Goal: Complete application form

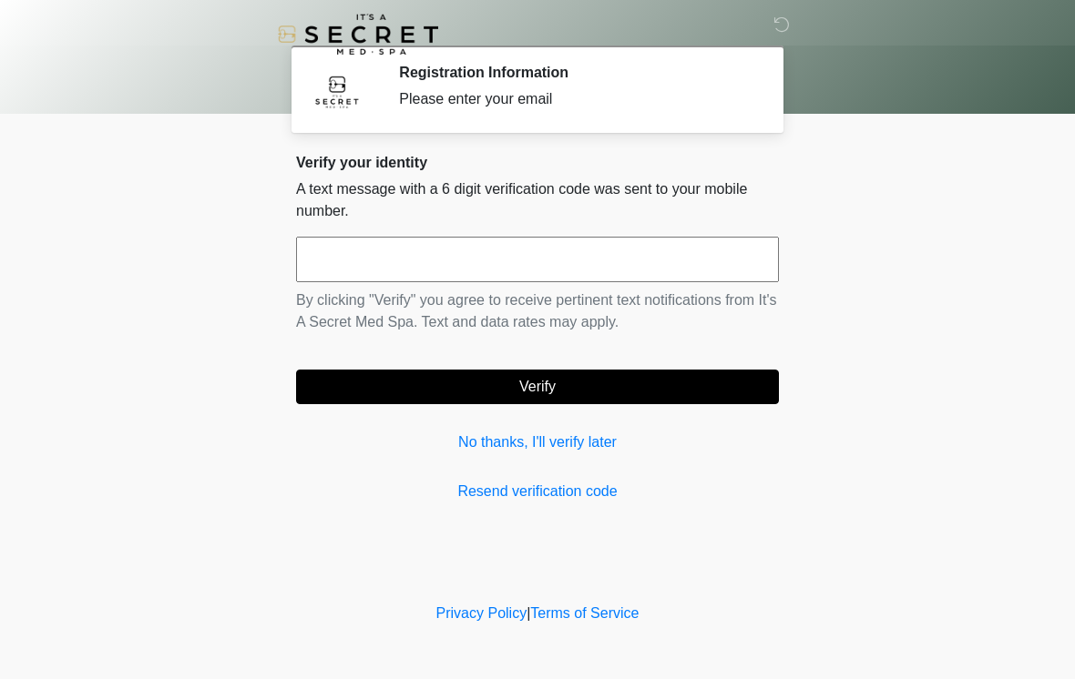
click at [546, 244] on input "text" at bounding box center [537, 260] width 483 height 46
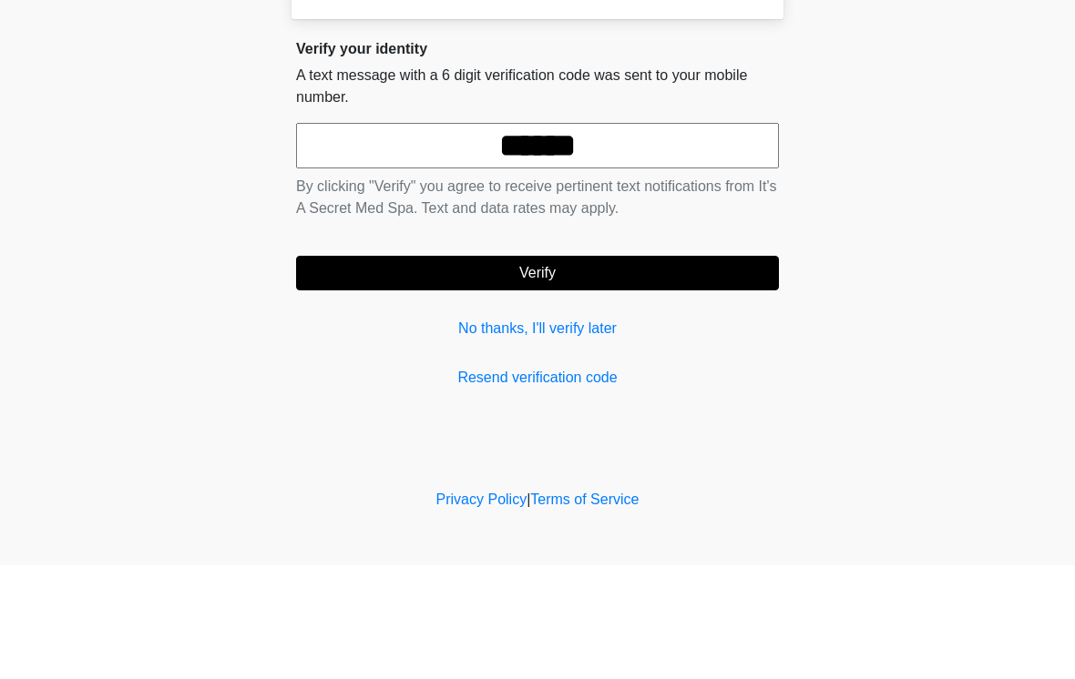
type input "******"
click at [680, 370] on button "Verify" at bounding box center [537, 387] width 483 height 35
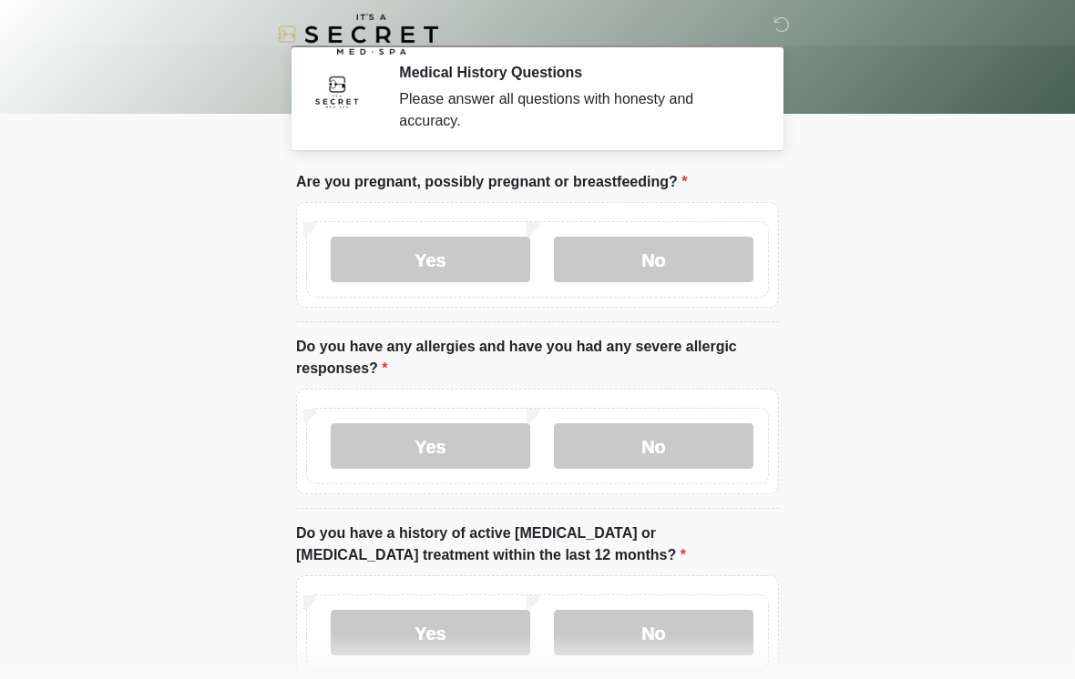
click at [672, 248] on label "No" at bounding box center [653, 260] width 199 height 46
click at [689, 434] on label "No" at bounding box center [653, 446] width 199 height 46
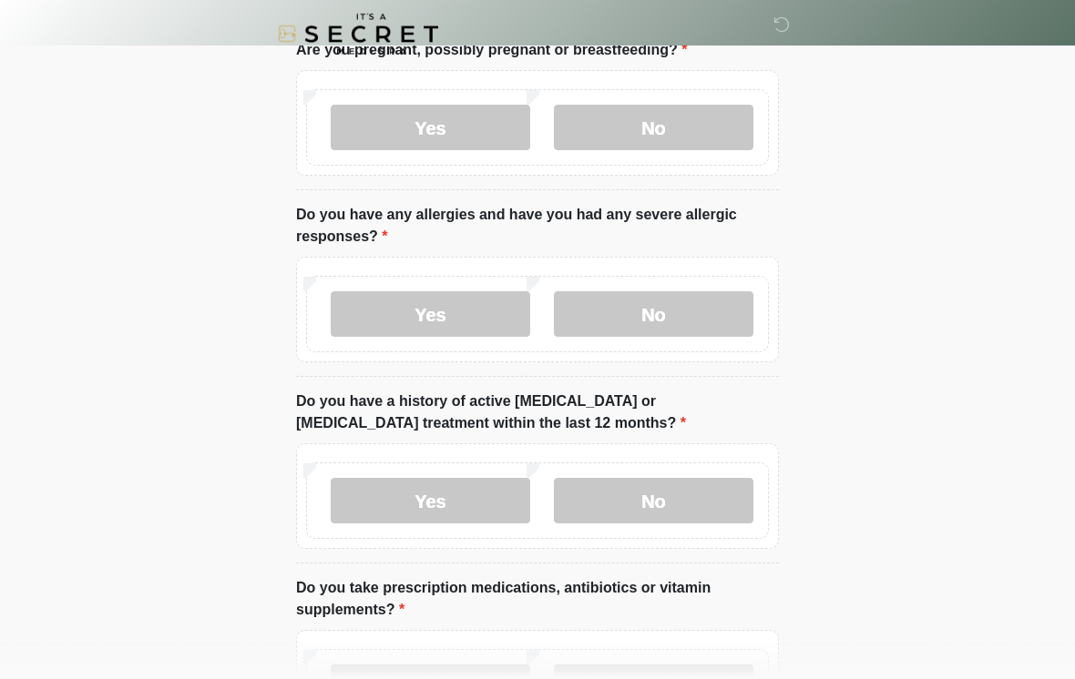
scroll to position [133, 0]
click at [708, 497] on label "No" at bounding box center [653, 500] width 199 height 46
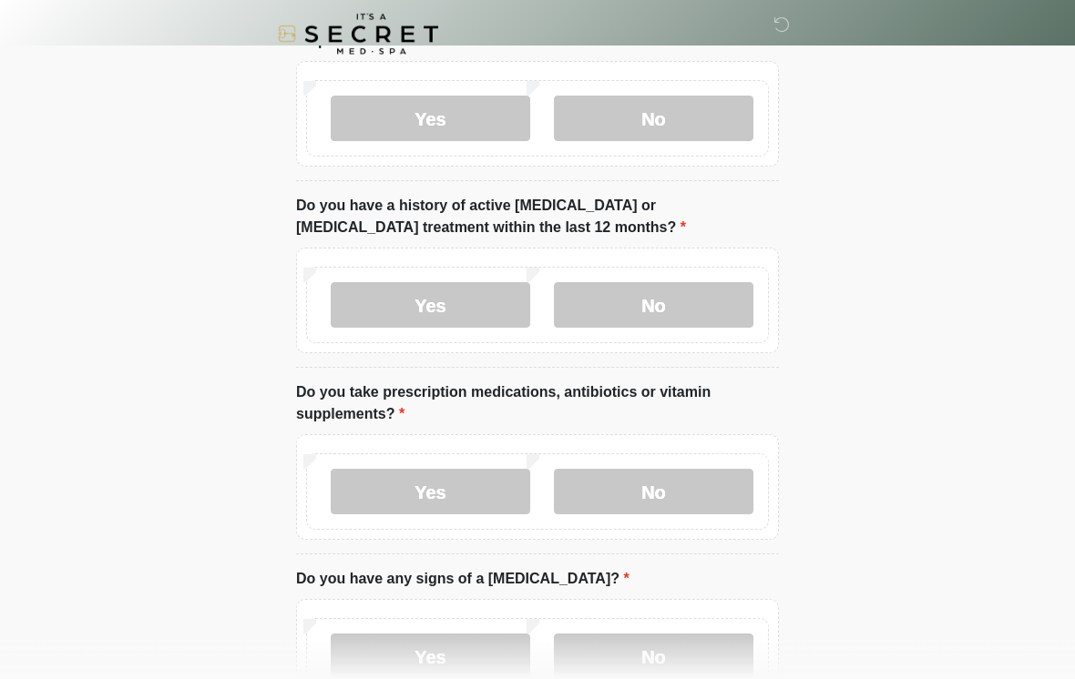
click at [696, 495] on label "No" at bounding box center [653, 493] width 199 height 46
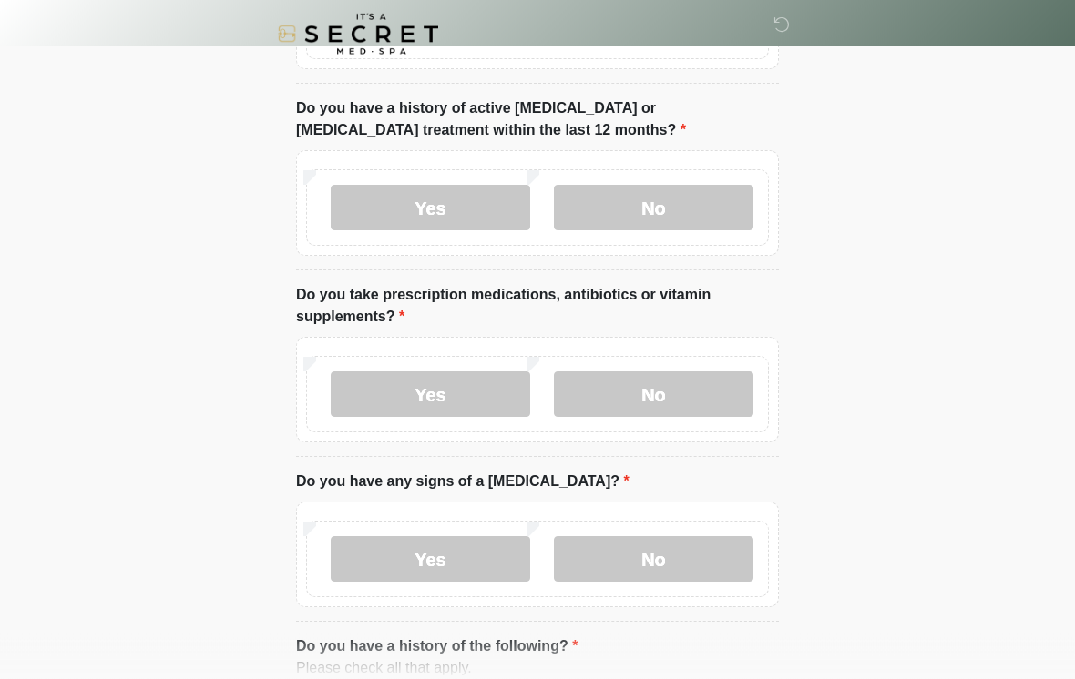
scroll to position [425, 0]
click at [476, 407] on label "Yes" at bounding box center [430, 395] width 199 height 46
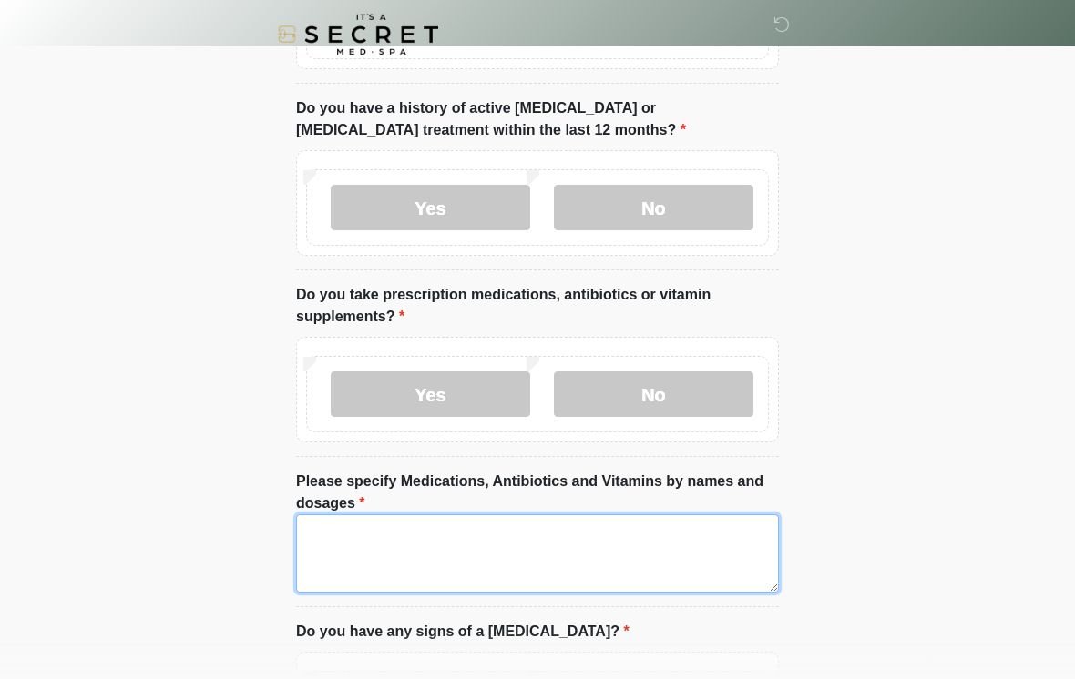
click at [619, 561] on textarea "Please specify Medications, Antibiotics and Vitamins by names and dosages" at bounding box center [537, 554] width 483 height 78
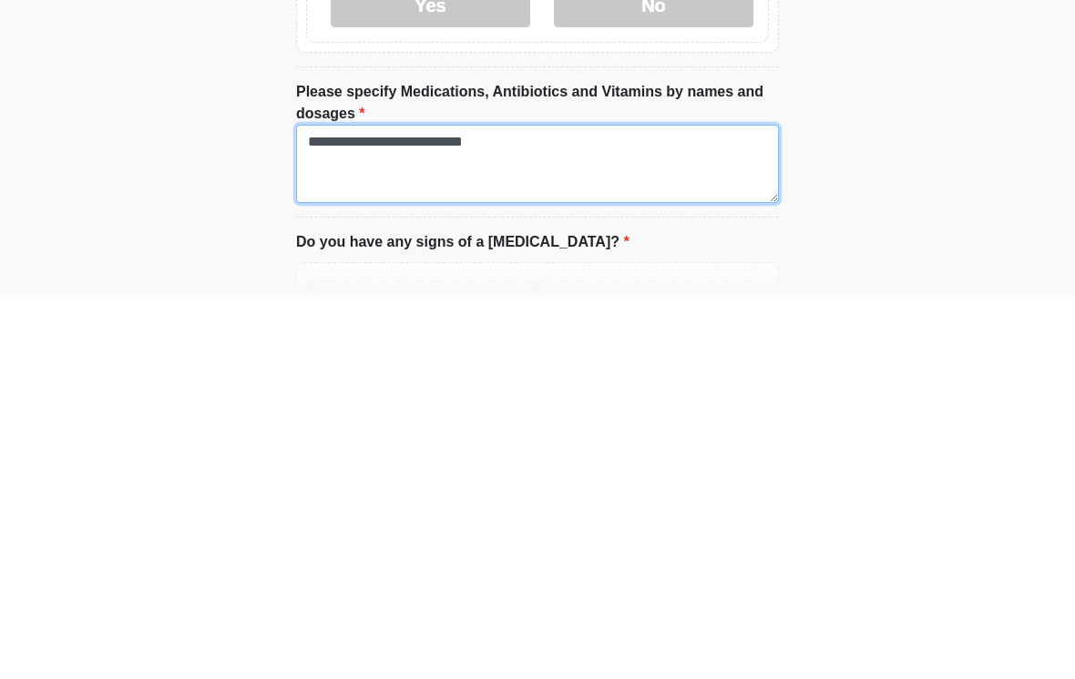
type textarea "**********"
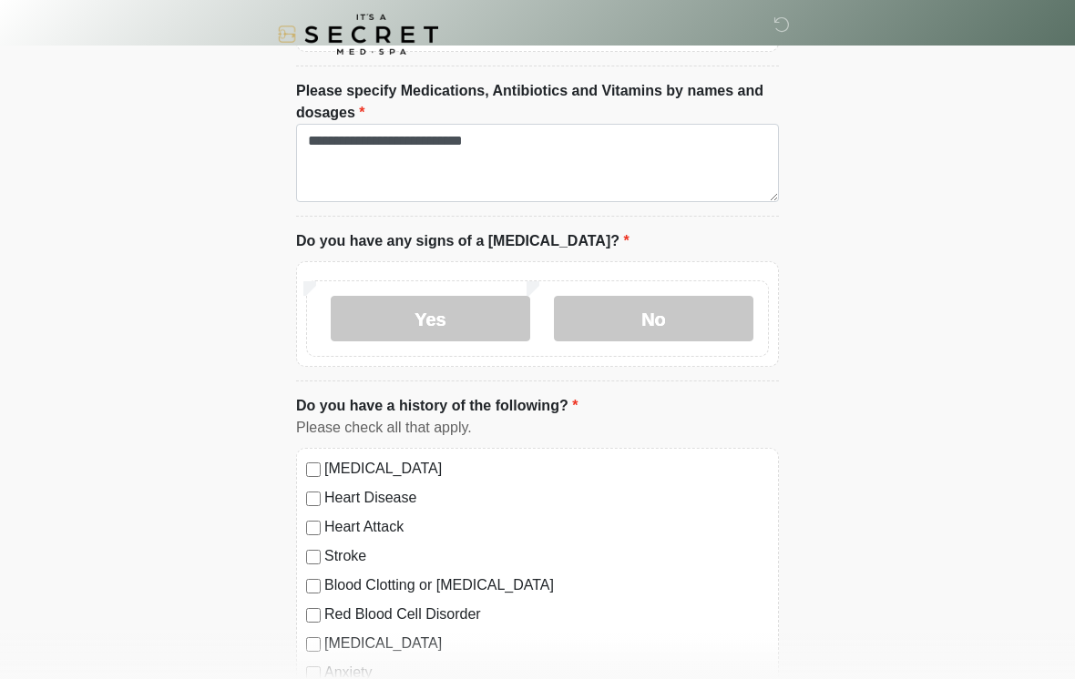
click at [688, 318] on label "No" at bounding box center [653, 319] width 199 height 46
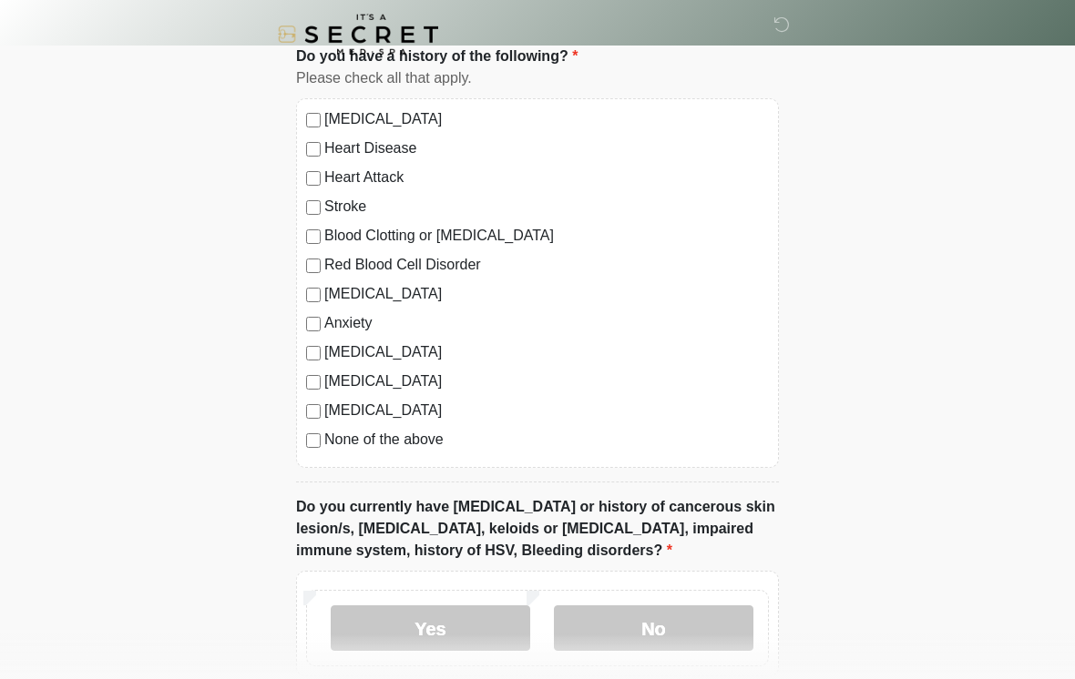
scroll to position [1180, 0]
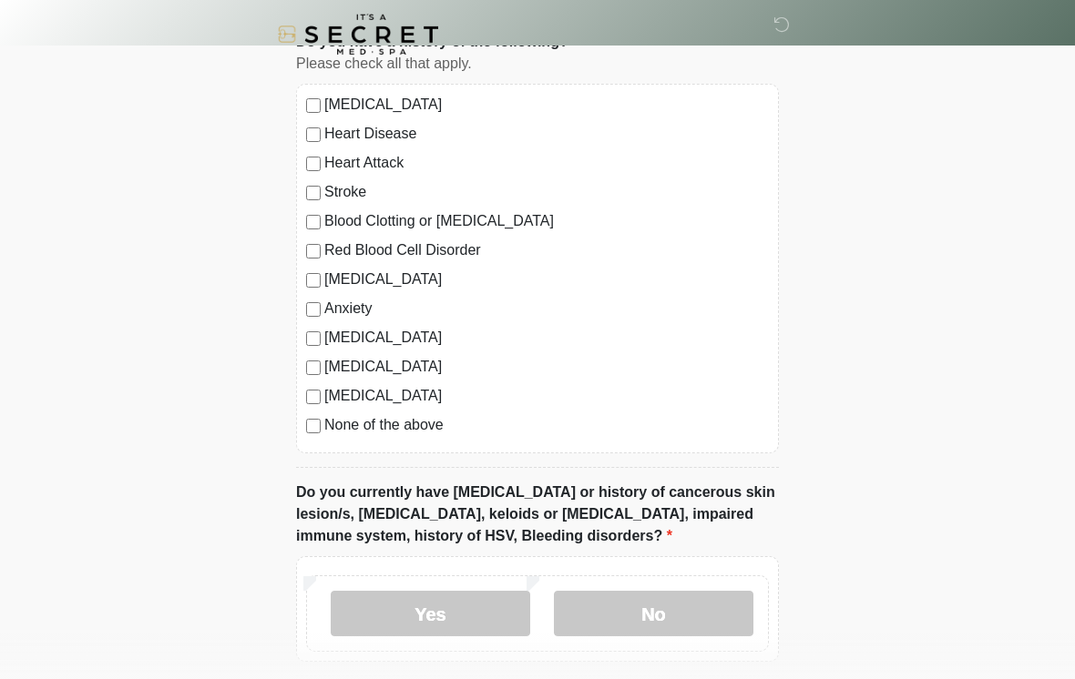
click at [414, 427] on label "None of the above" at bounding box center [546, 425] width 444 height 22
click at [620, 627] on label "No" at bounding box center [653, 614] width 199 height 46
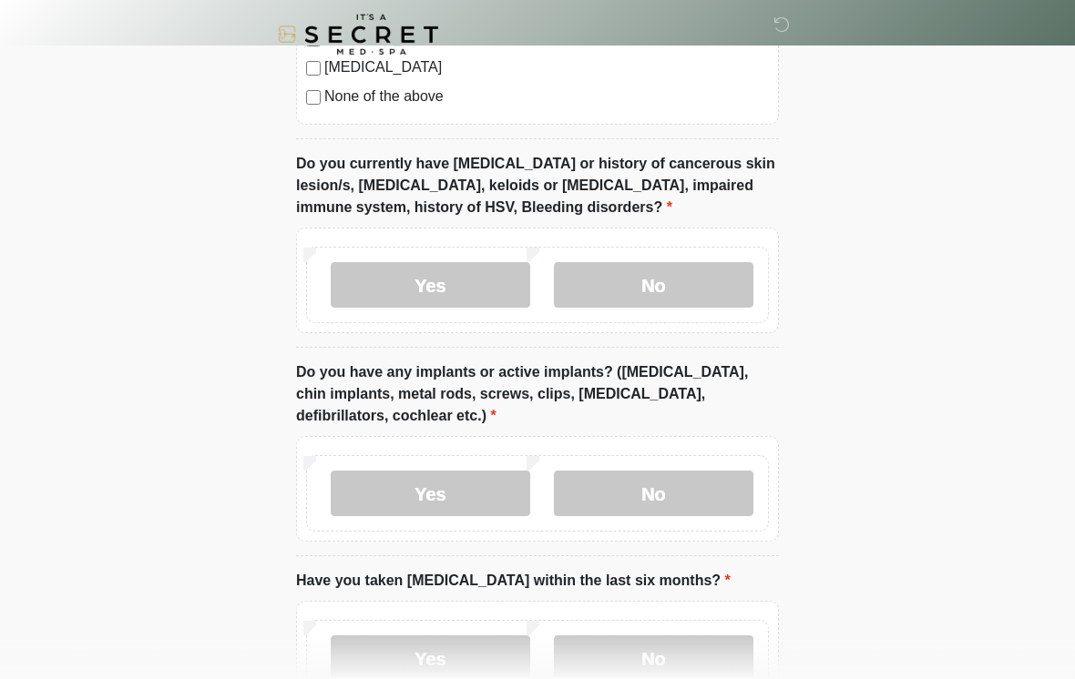
scroll to position [1613, 0]
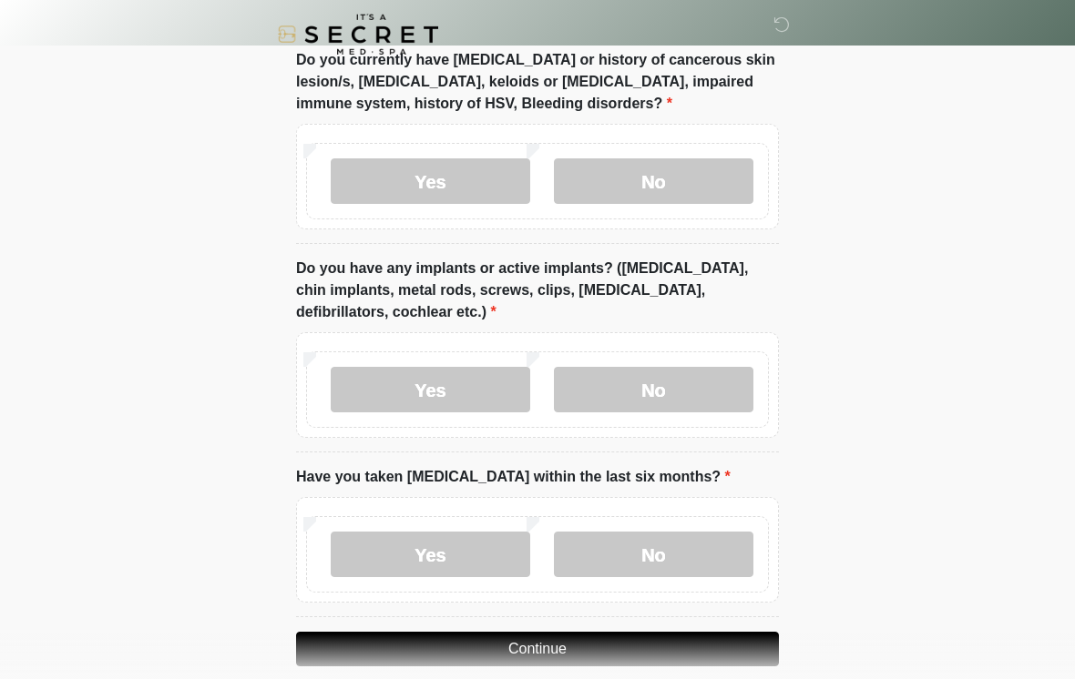
click at [661, 382] on label "No" at bounding box center [653, 390] width 199 height 46
click at [711, 546] on label "No" at bounding box center [653, 555] width 199 height 46
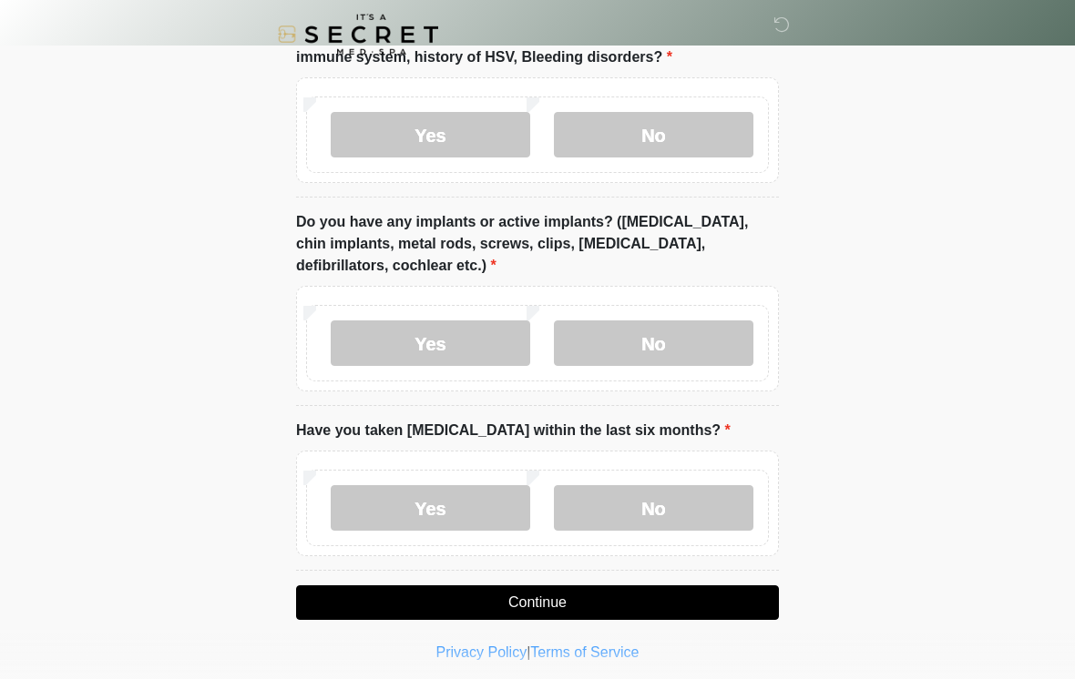
scroll to position [1666, 0]
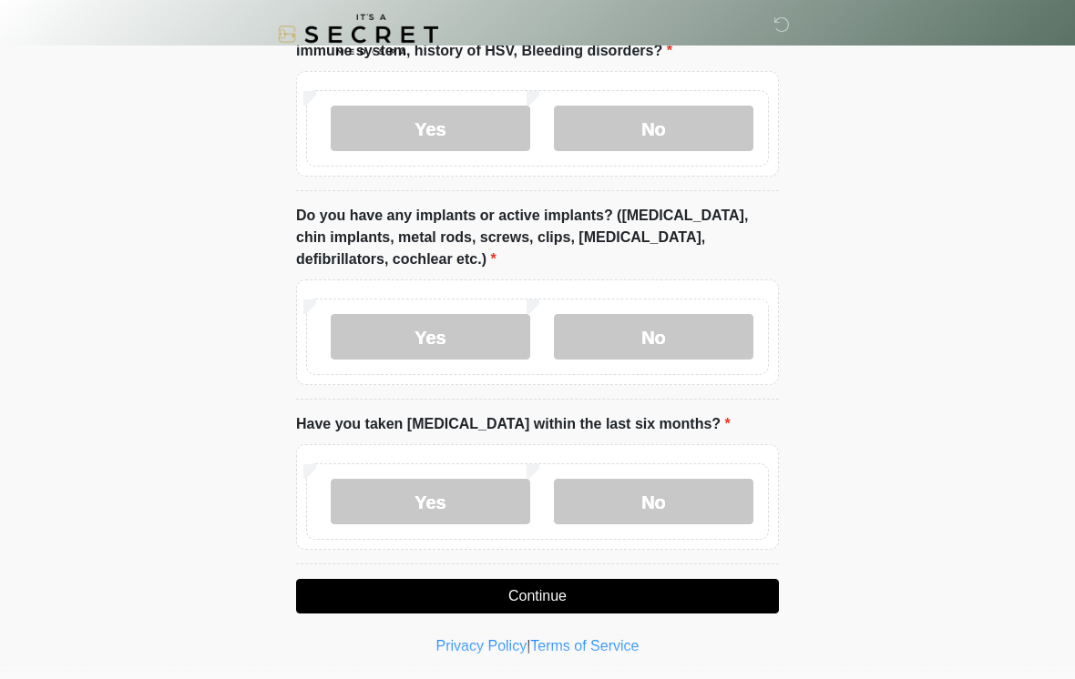
click at [661, 586] on button "Continue" at bounding box center [537, 596] width 483 height 35
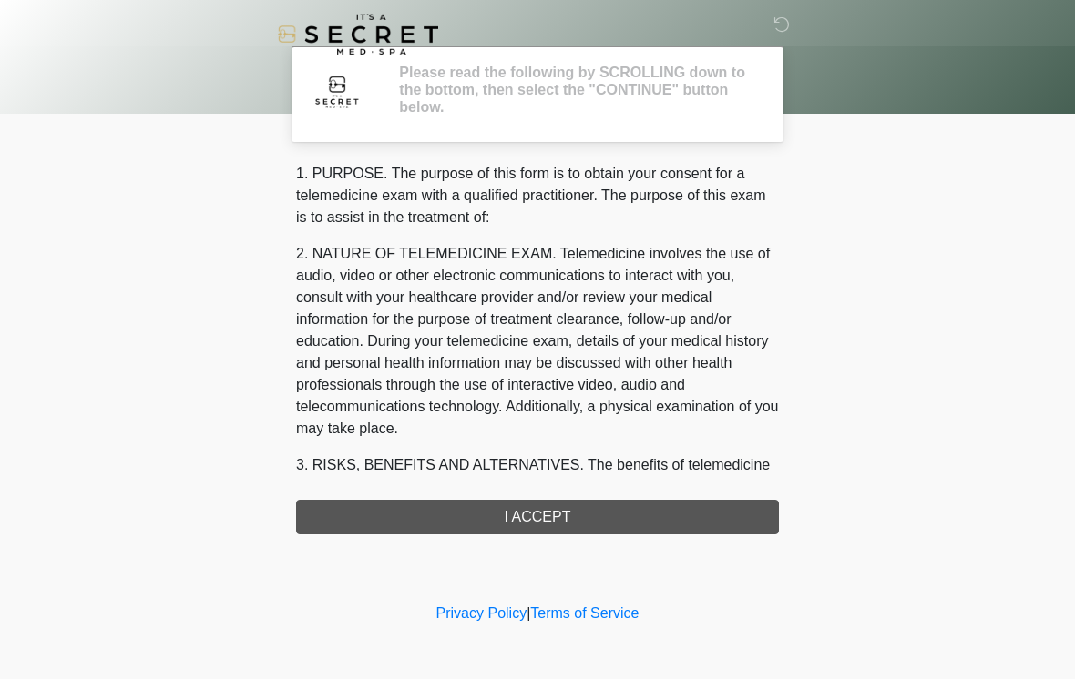
scroll to position [0, 0]
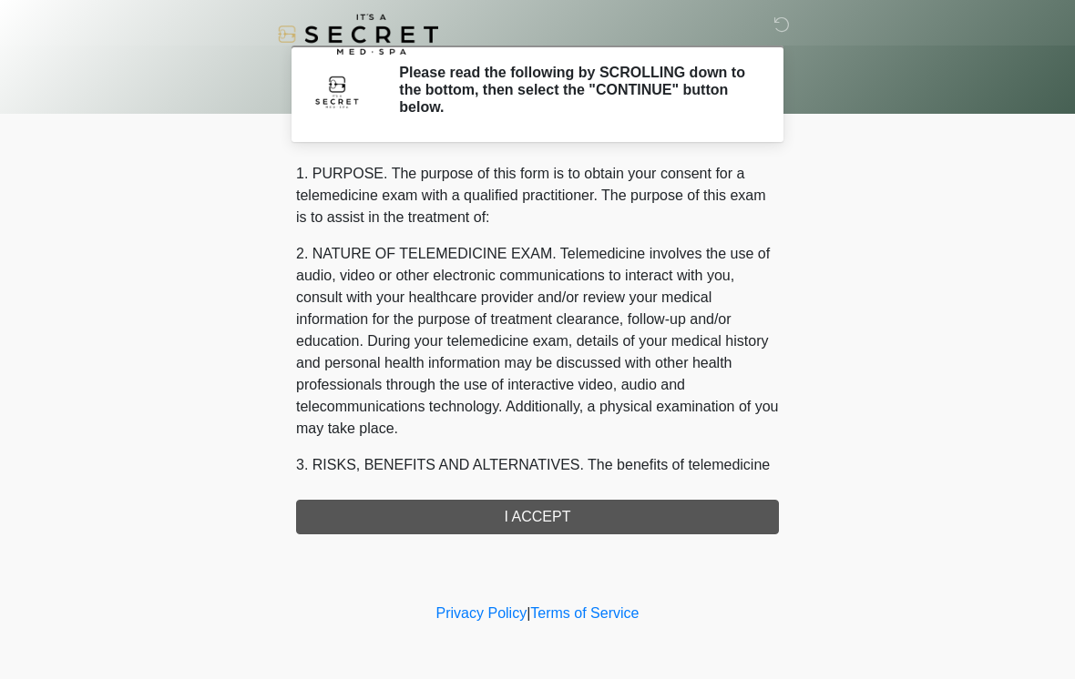
click at [716, 524] on div "1. PURPOSE. The purpose of this form is to obtain your consent for a telemedici…" at bounding box center [537, 349] width 483 height 372
click at [684, 524] on div "1. PURPOSE. The purpose of this form is to obtain your consent for a telemedici…" at bounding box center [537, 349] width 483 height 372
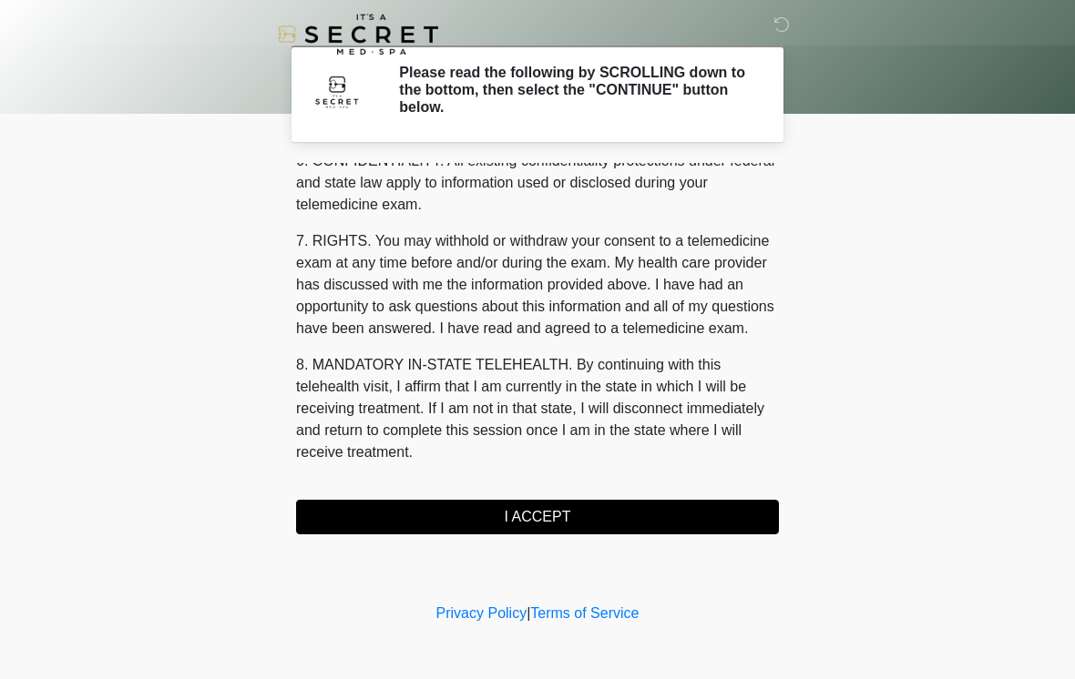
scroll to position [741, 0]
click at [567, 522] on button "I ACCEPT" at bounding box center [537, 517] width 483 height 35
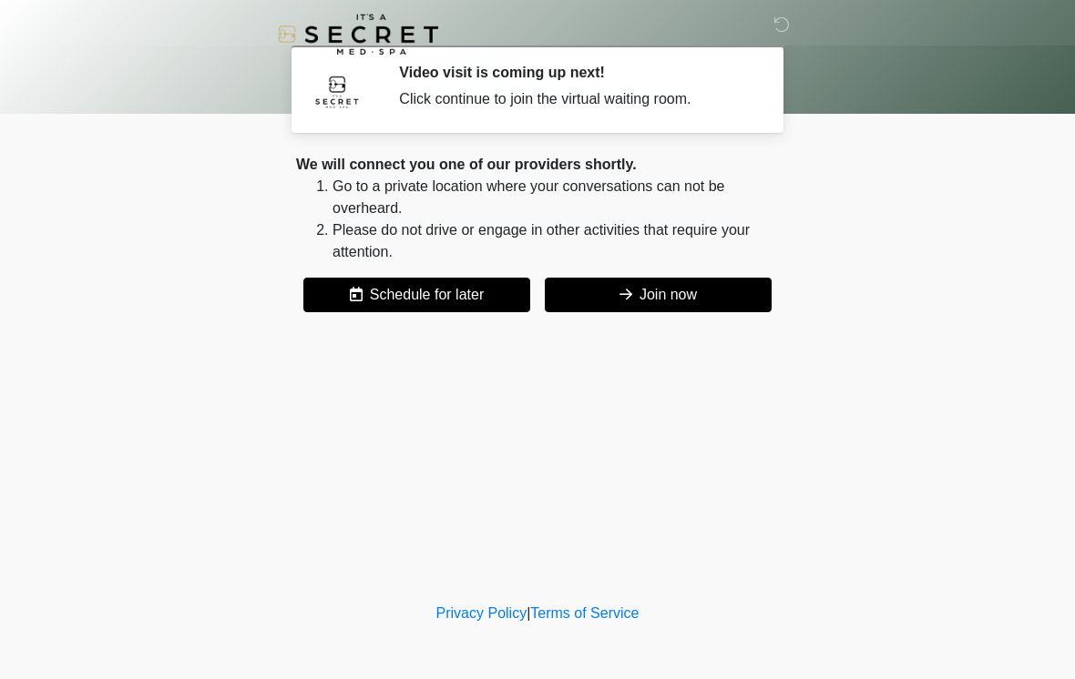
click at [689, 283] on button "Join now" at bounding box center [658, 295] width 227 height 35
click at [700, 292] on button "Join now" at bounding box center [658, 295] width 227 height 35
